Goal: Information Seeking & Learning: Learn about a topic

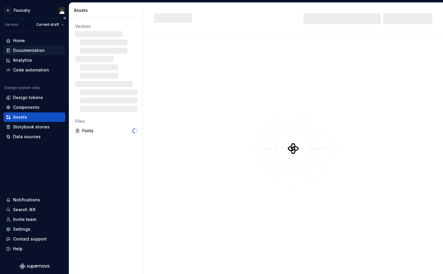
click at [31, 50] on div "Documentation" at bounding box center [29, 50] width 32 height 6
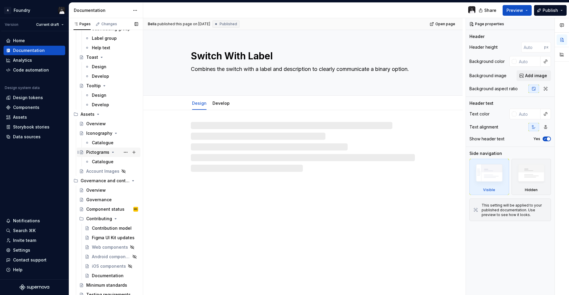
scroll to position [1578, 0]
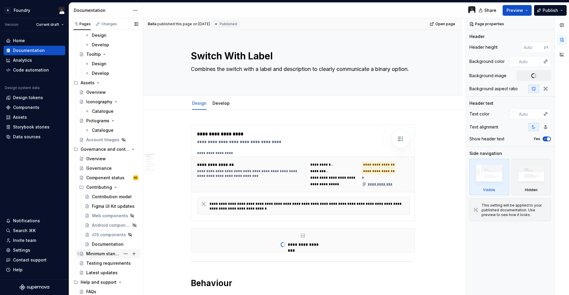
click at [101, 252] on div "Minimum standards" at bounding box center [103, 254] width 34 height 6
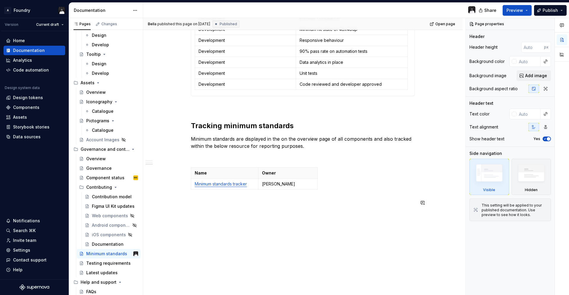
scroll to position [304, 0]
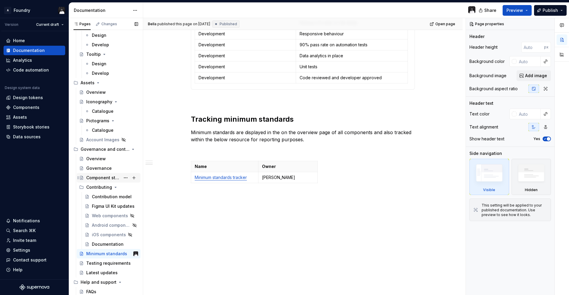
click at [98, 178] on div "Component status" at bounding box center [103, 178] width 34 height 6
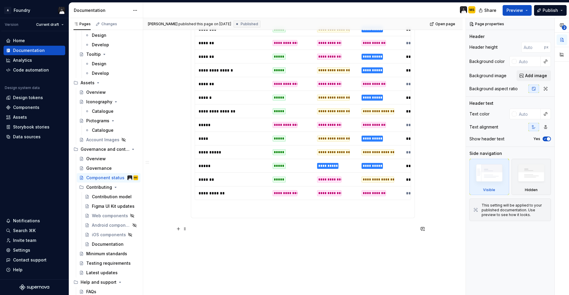
scroll to position [793, 0]
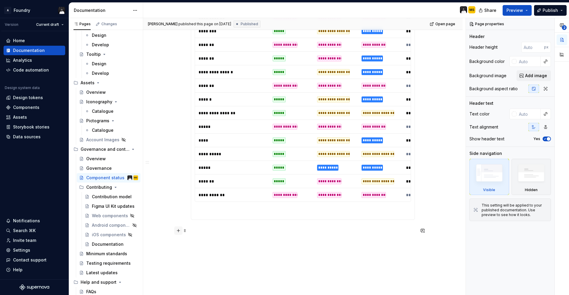
click at [181, 230] on button "button" at bounding box center [178, 230] width 8 height 8
type textarea "*"
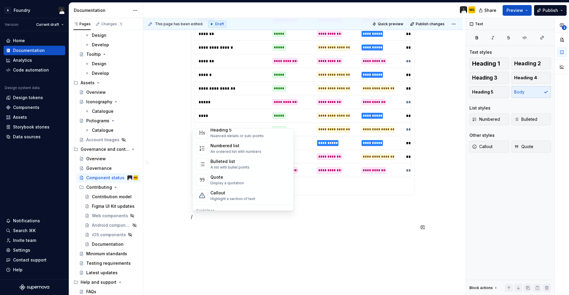
scroll to position [0, 0]
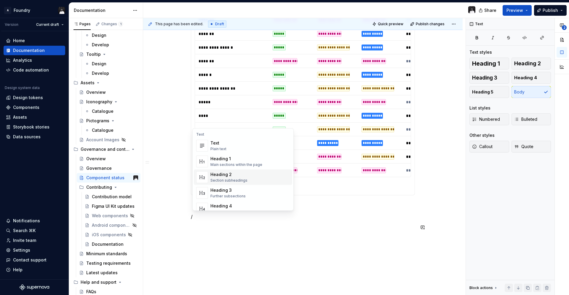
type textarea "*"
